Goal: Information Seeking & Learning: Find specific fact

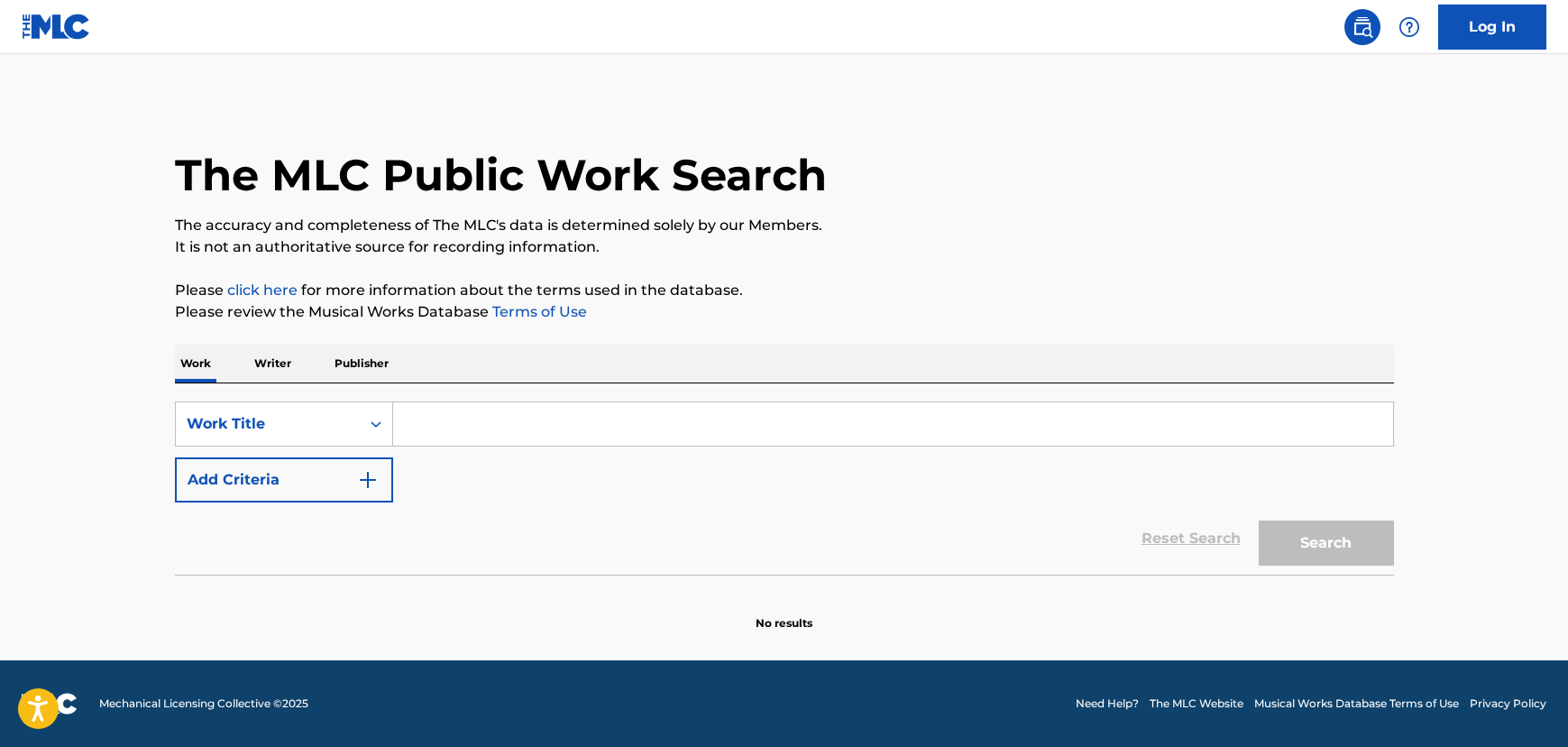
click at [358, 408] on div "Work Title" at bounding box center [268, 424] width 184 height 35
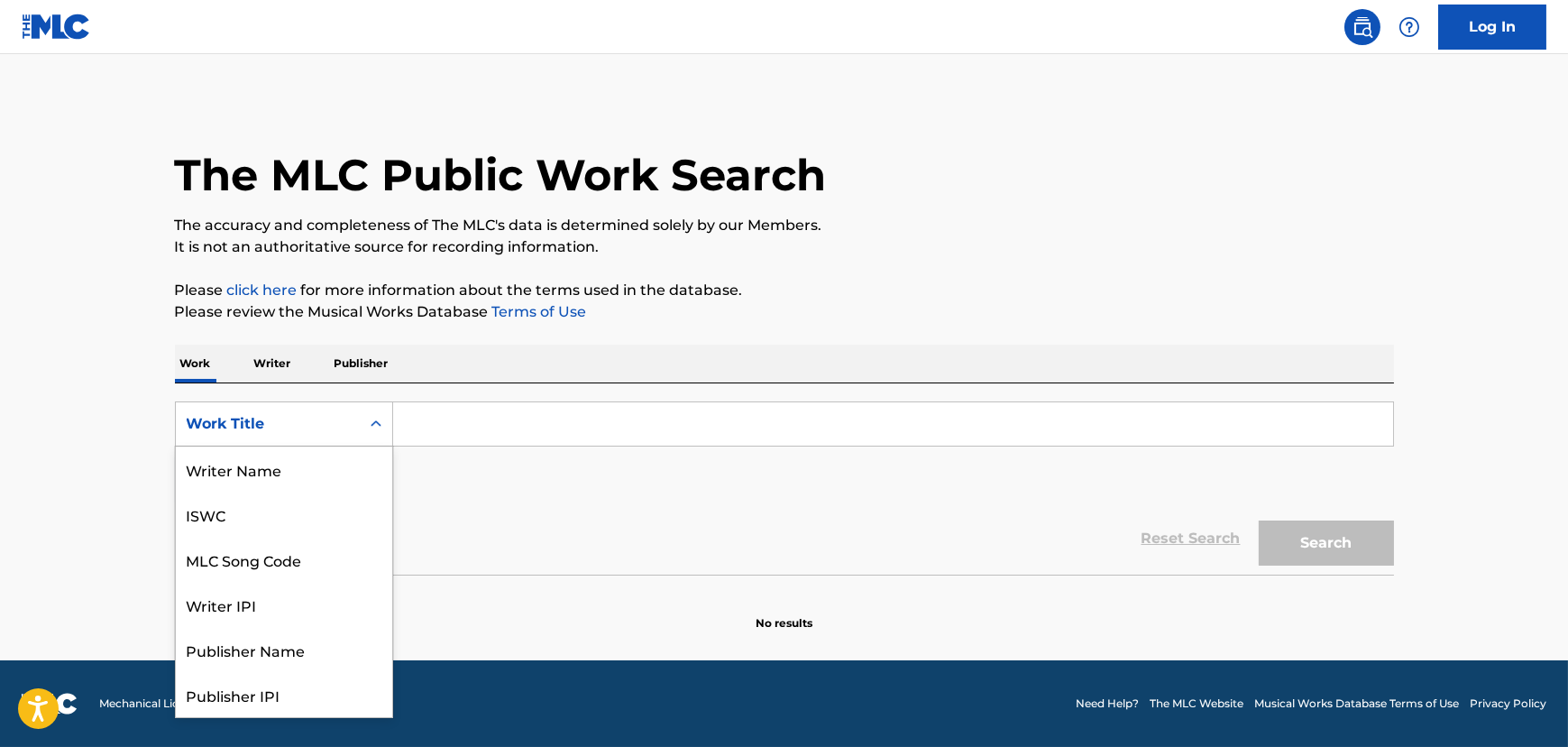
click at [470, 413] on input "Search Form" at bounding box center [892, 424] width 1000 height 43
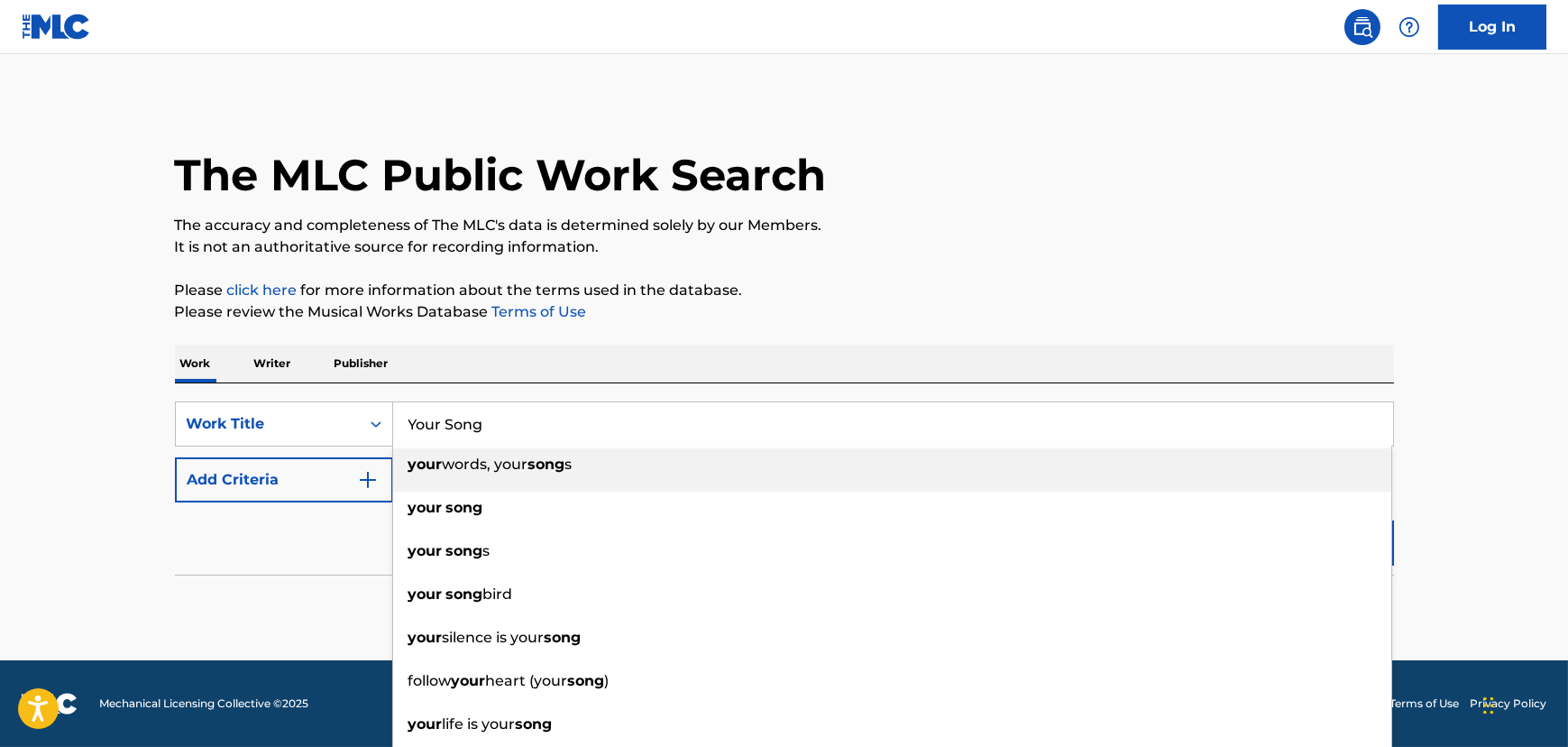
type input "your words, your songs"
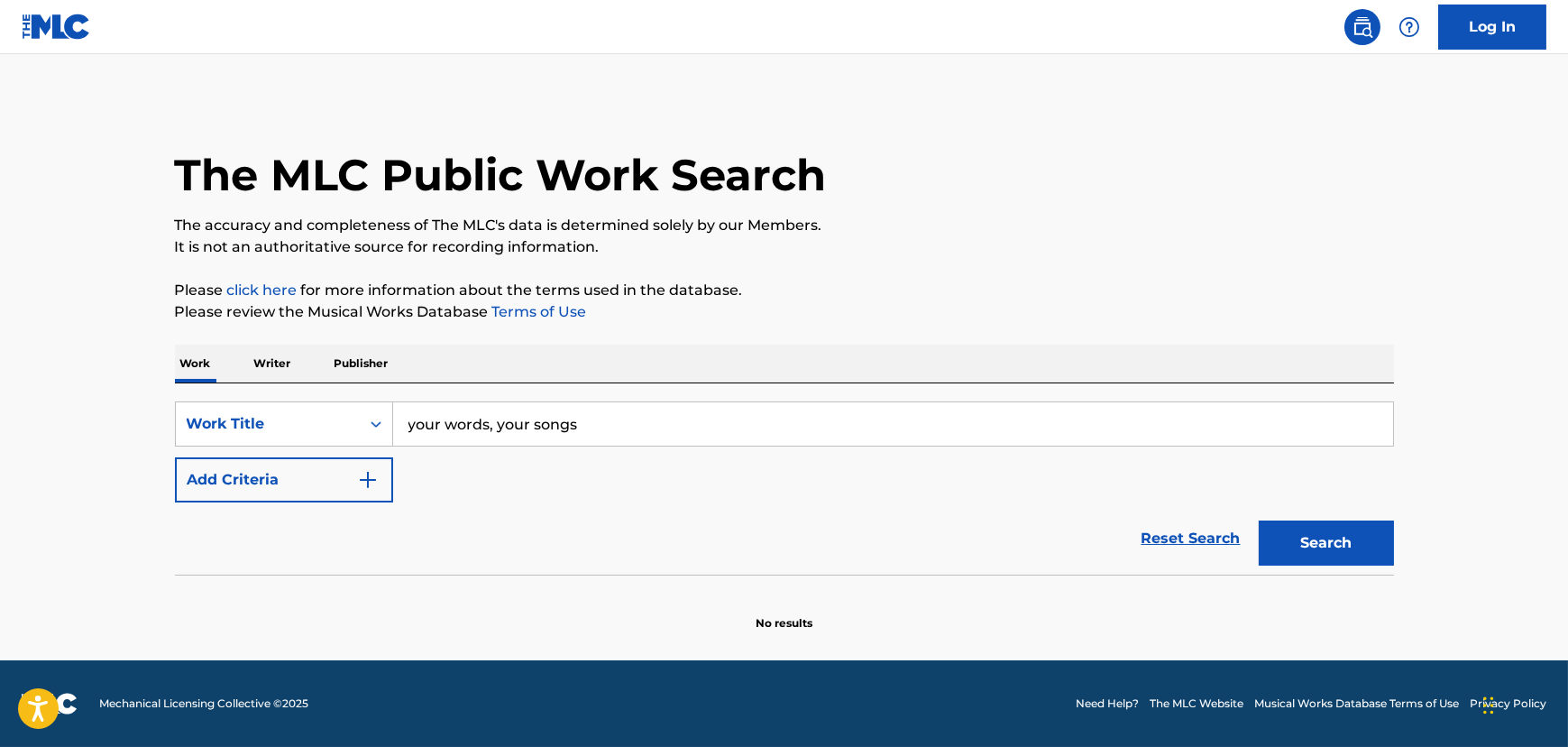
drag, startPoint x: 655, startPoint y: 412, endPoint x: -211, endPoint y: 92, distance: 923.2
click at [0, 92] on html "Accessibility Screen-Reader Guide, Feedback, and Issue Reporting | New window C…" at bounding box center [784, 373] width 1568 height 747
type input "y"
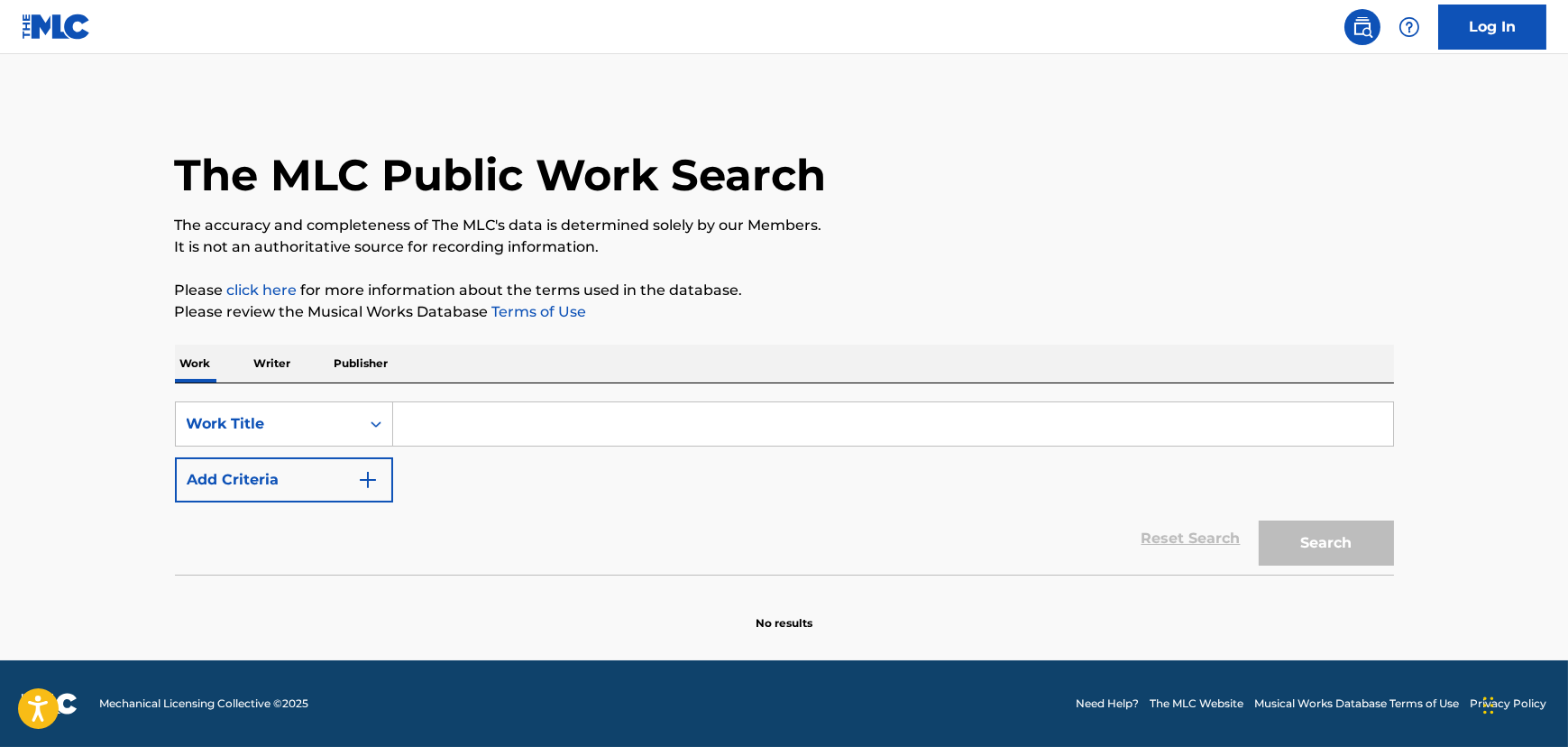
click at [253, 494] on button "Add Criteria" at bounding box center [284, 480] width 218 height 45
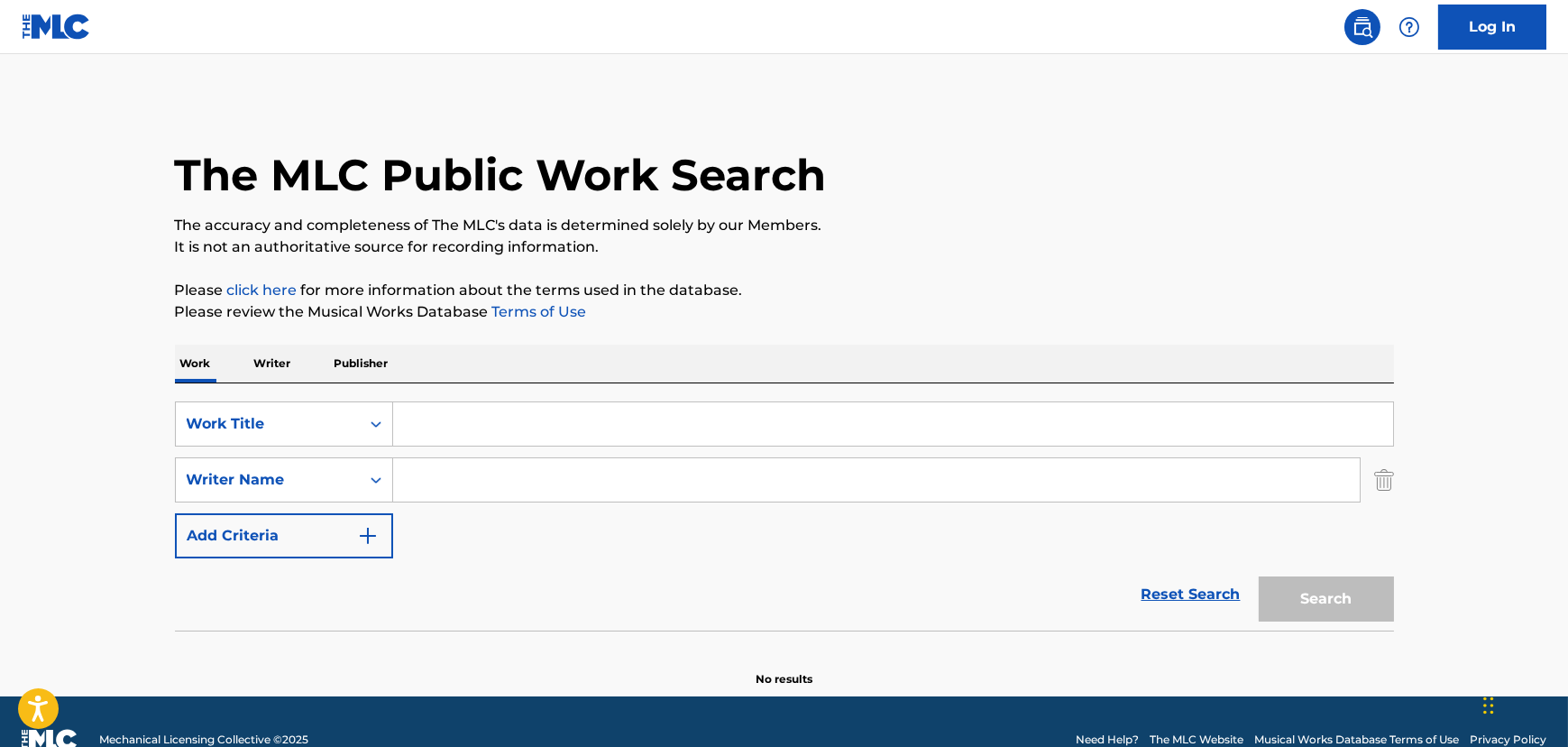
click at [415, 471] on input "Search Form" at bounding box center [875, 480] width 966 height 43
type input "[PERSON_NAME]"
click at [432, 428] on input "Search Form" at bounding box center [892, 424] width 1000 height 43
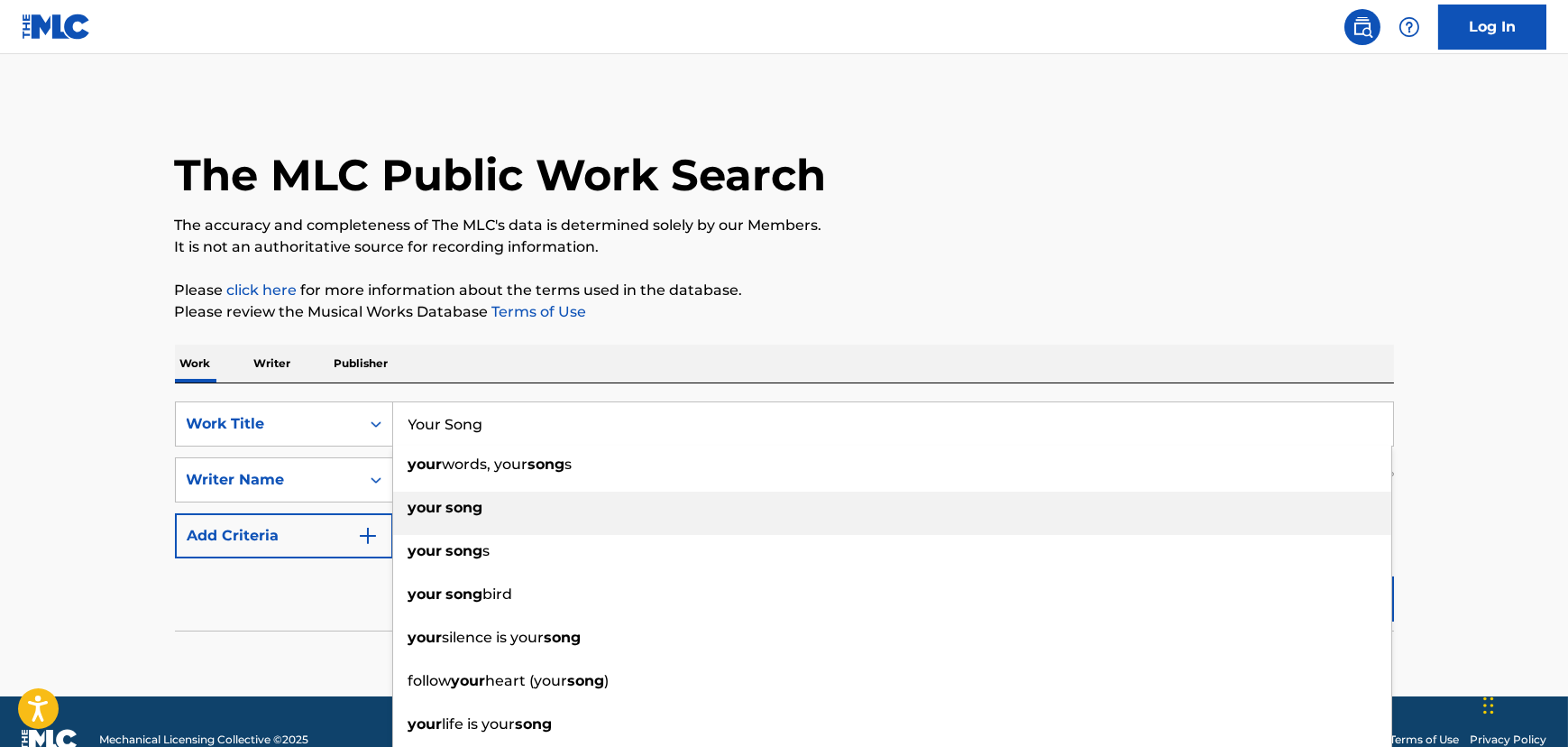
type input "Your Song"
click at [441, 517] on div "your song" at bounding box center [891, 507] width 998 height 33
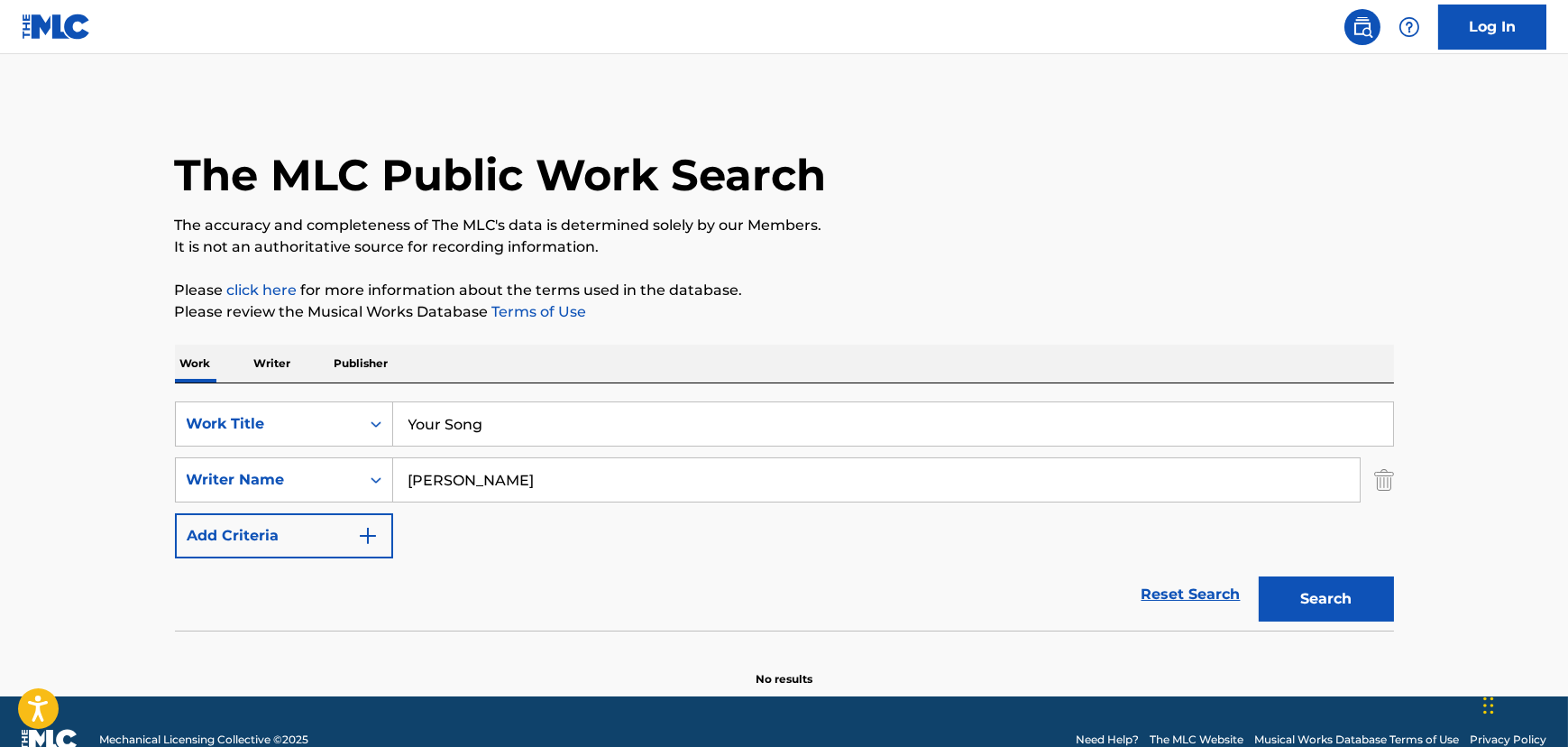
click at [1313, 599] on button "Search" at bounding box center [1326, 599] width 135 height 45
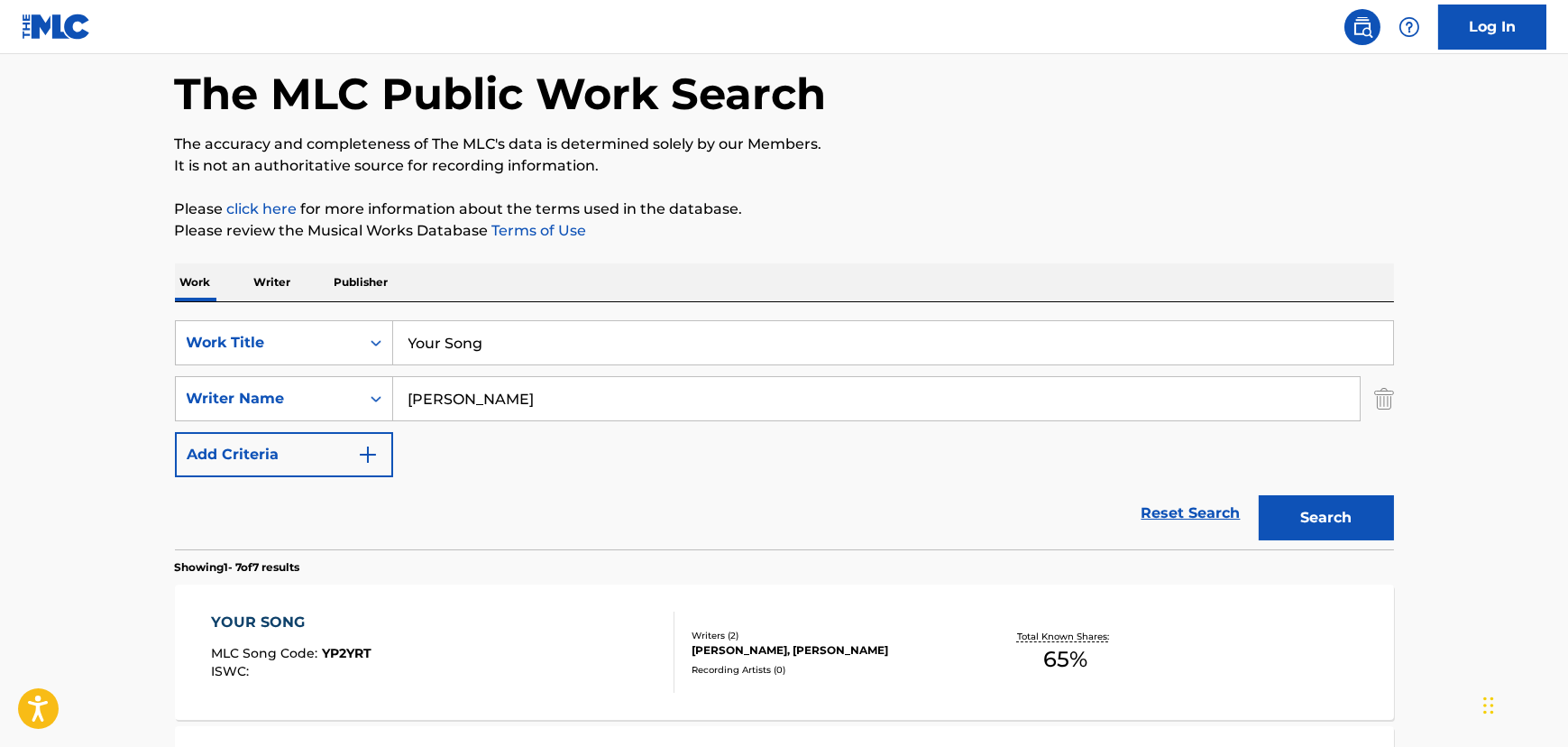
scroll to position [163, 0]
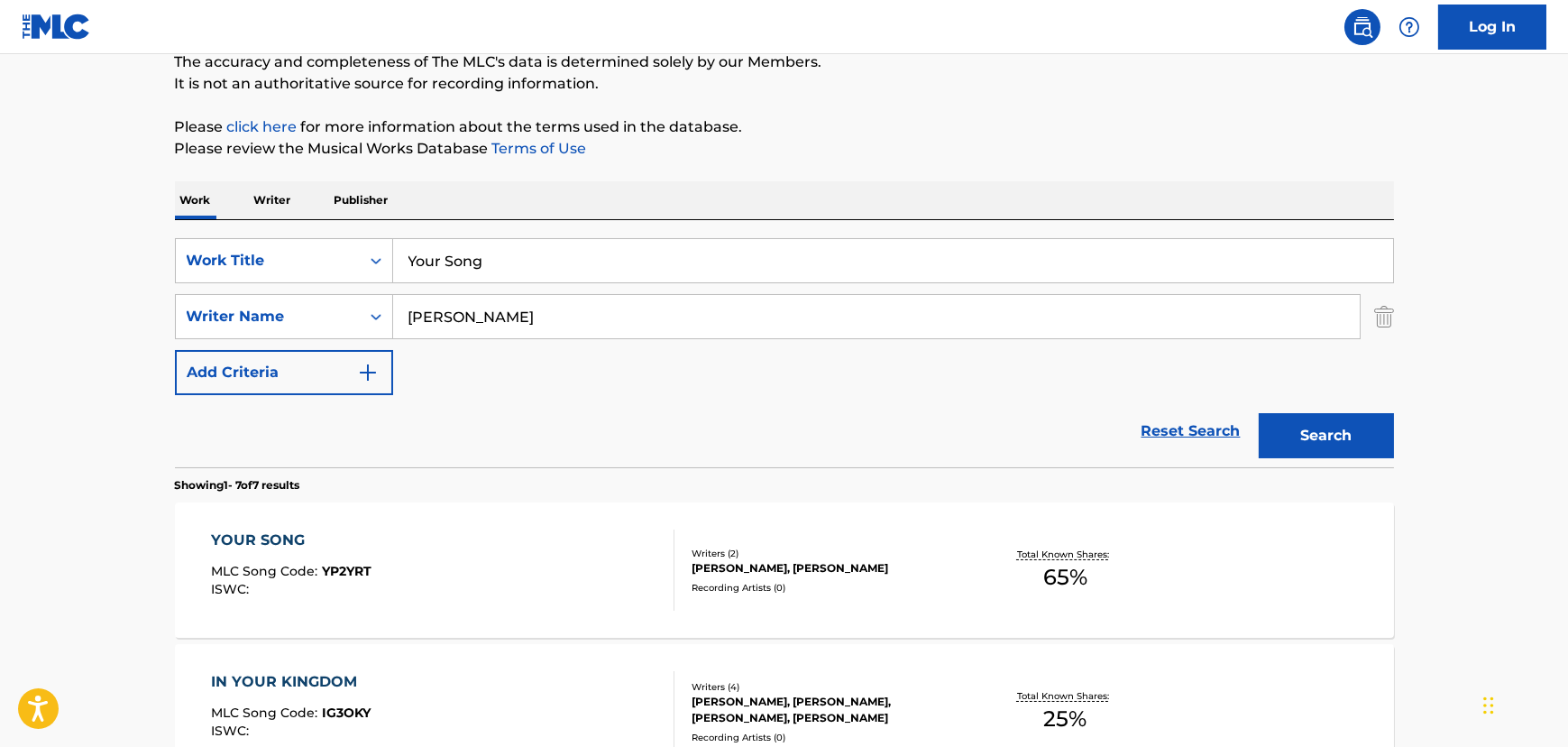
click at [310, 562] on span "MLC Song Code :" at bounding box center [266, 570] width 111 height 16
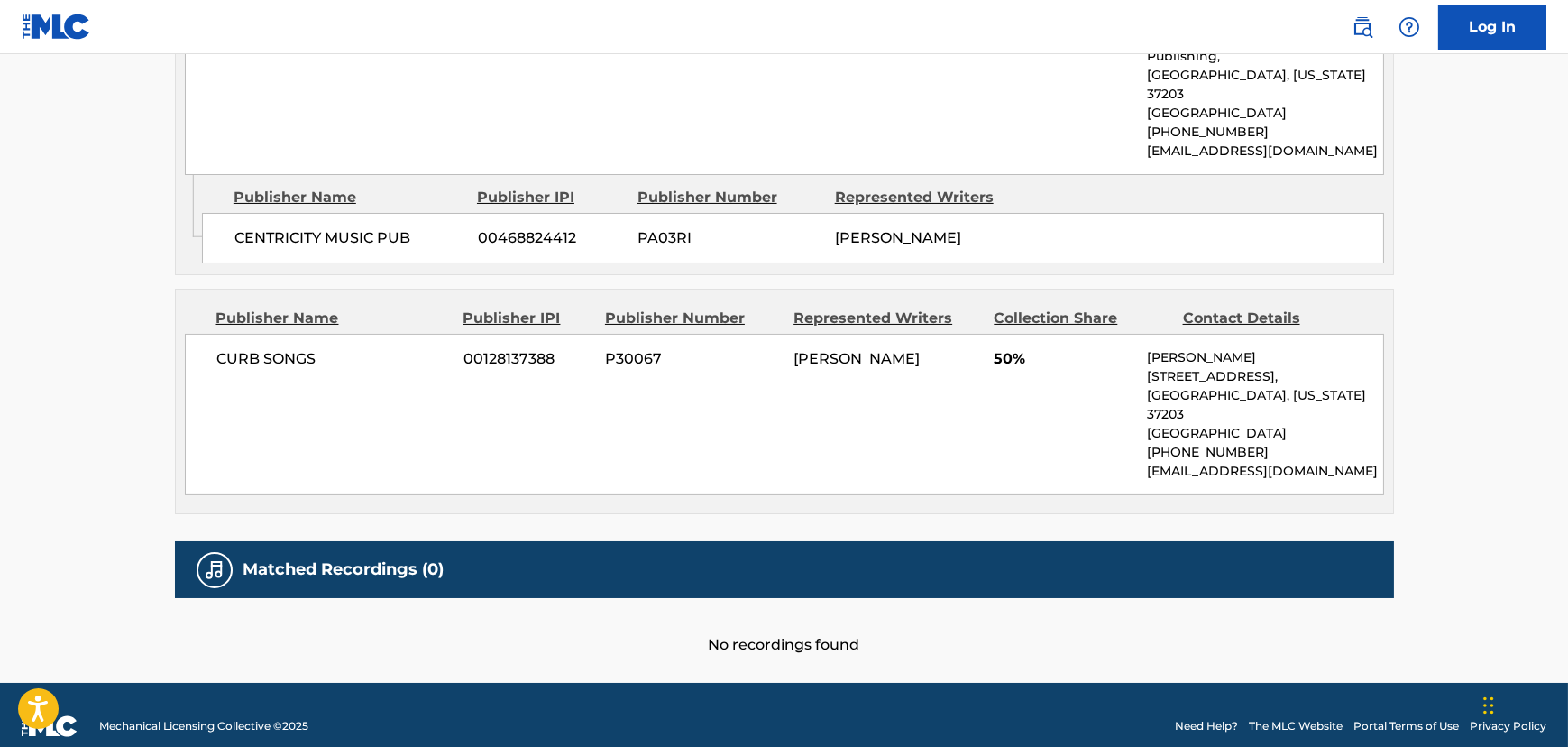
scroll to position [606, 0]
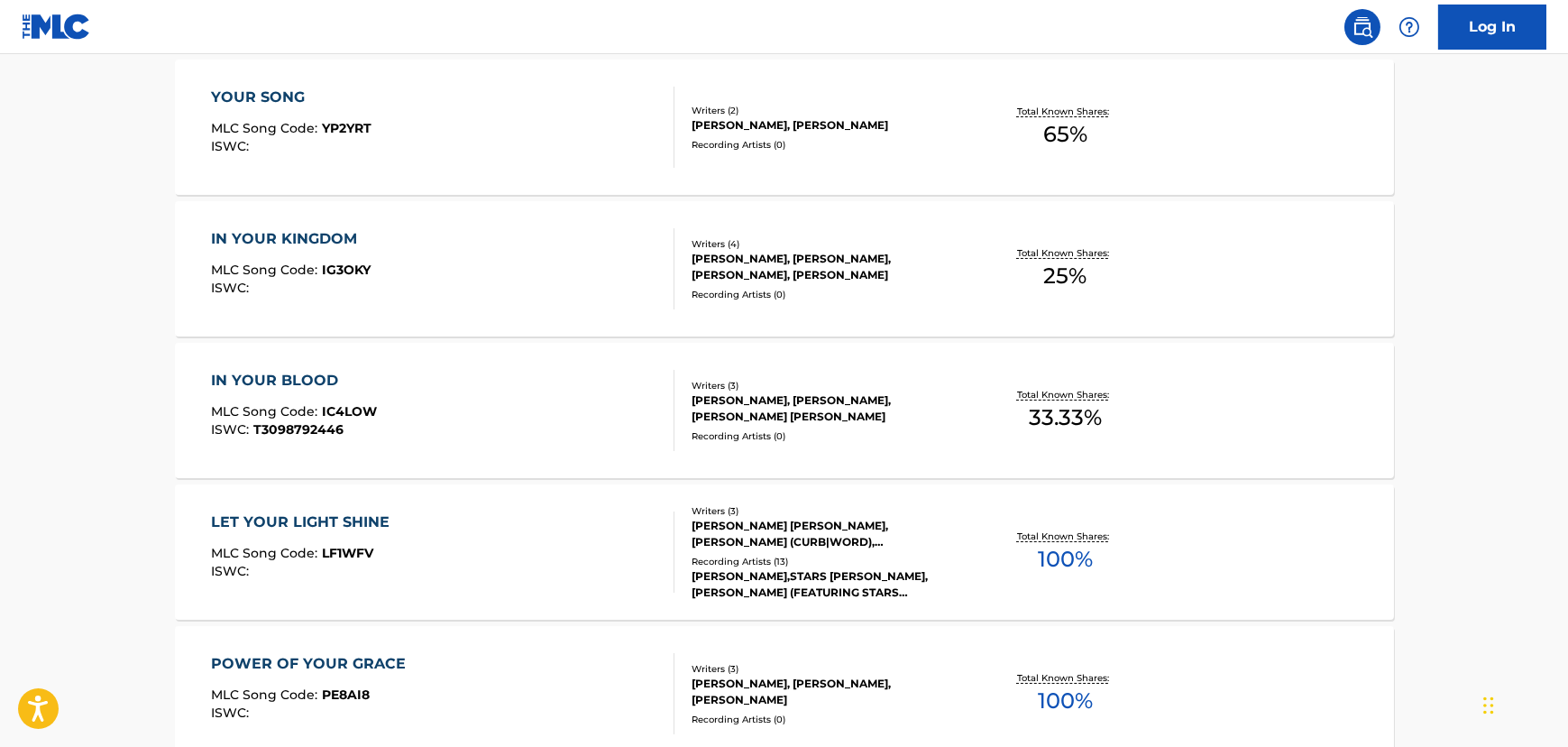
scroll to position [163, 0]
